Goal: Information Seeking & Learning: Learn about a topic

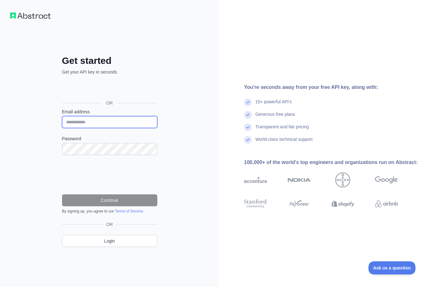
click at [66, 125] on input "Email address" at bounding box center [109, 122] width 95 height 12
click at [77, 89] on div "Sign in with Google. Opens in new tab" at bounding box center [109, 89] width 94 height 14
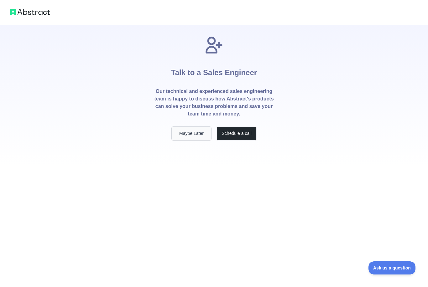
click at [196, 139] on button "Maybe Later" at bounding box center [191, 134] width 40 height 14
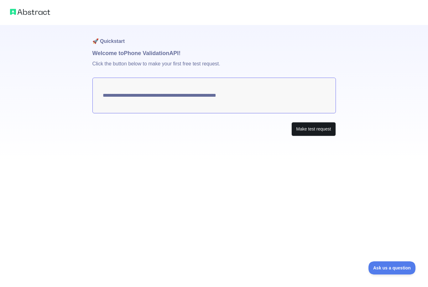
click at [318, 133] on button "Make test request" at bounding box center [314, 129] width 44 height 14
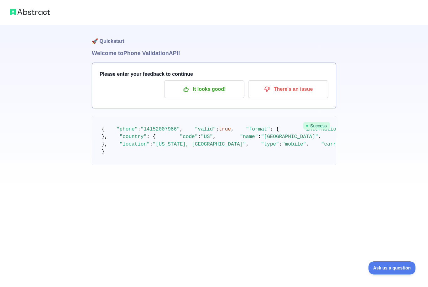
click at [266, 166] on pre "{ "phone" : "[PHONE_NUMBER]" , "valid" : true , "format" : { "international" : …" at bounding box center [214, 141] width 245 height 50
